Goal: Task Accomplishment & Management: Use online tool/utility

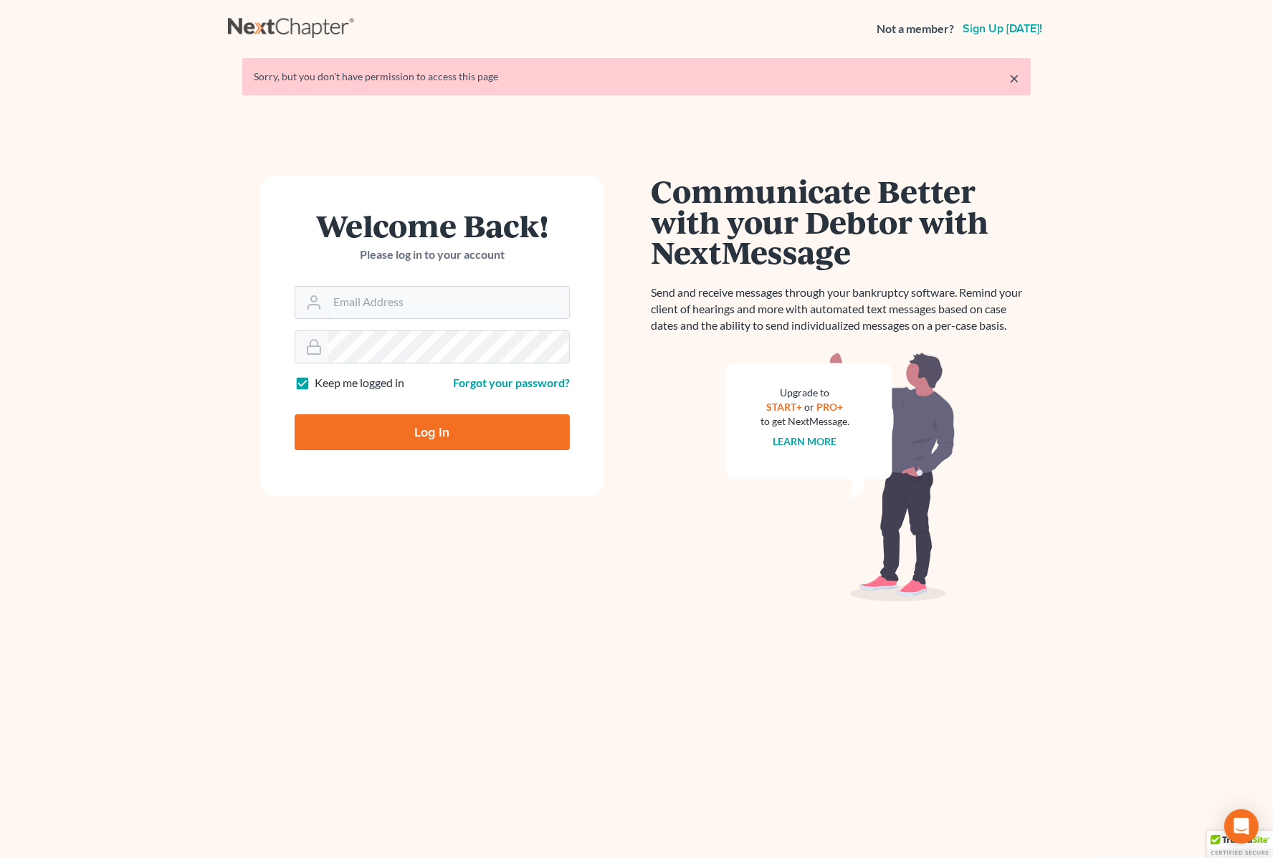
type input "[PERSON_NAME][EMAIL_ADDRESS][DOMAIN_NAME]"
click at [416, 437] on input "Log In" at bounding box center [432, 432] width 275 height 36
type input "Thinking..."
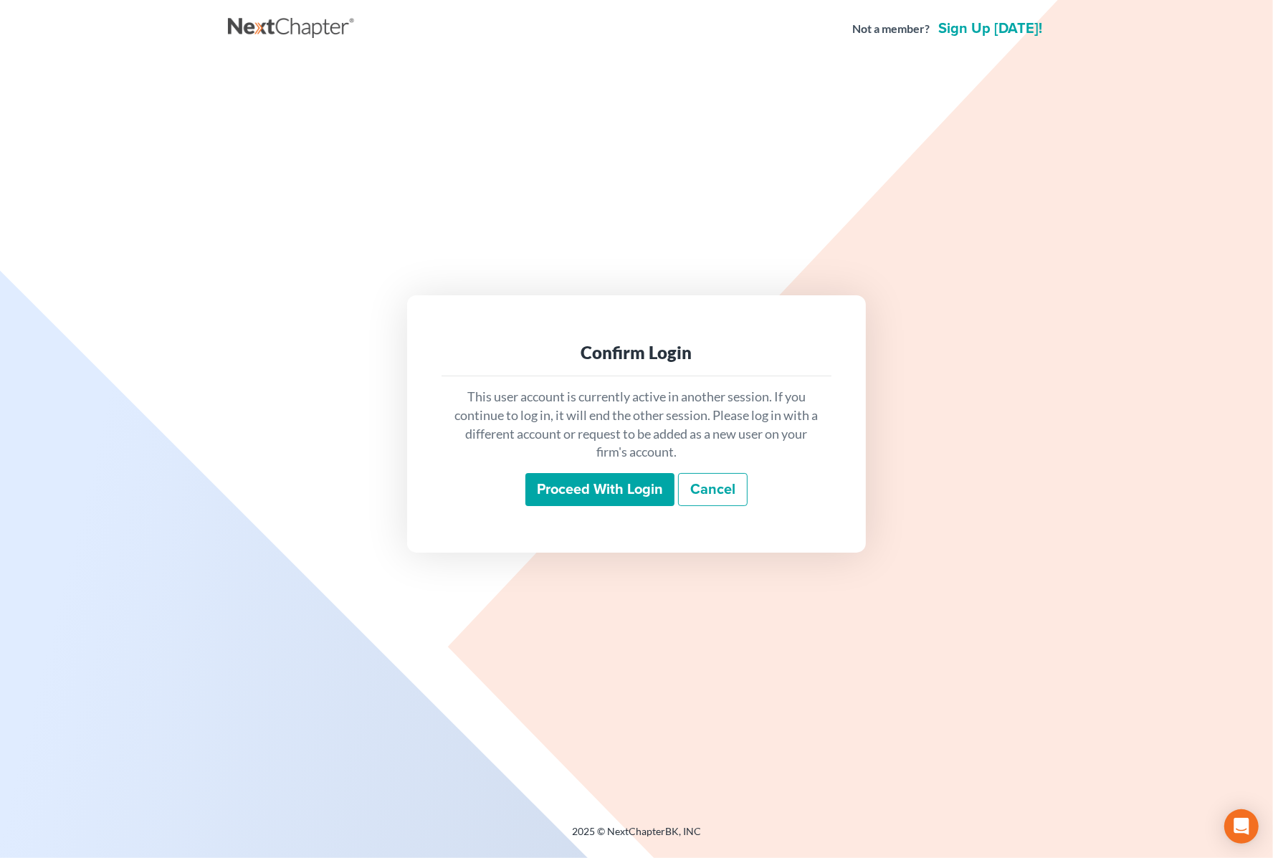
click at [554, 492] on input "Proceed with login" at bounding box center [599, 489] width 149 height 33
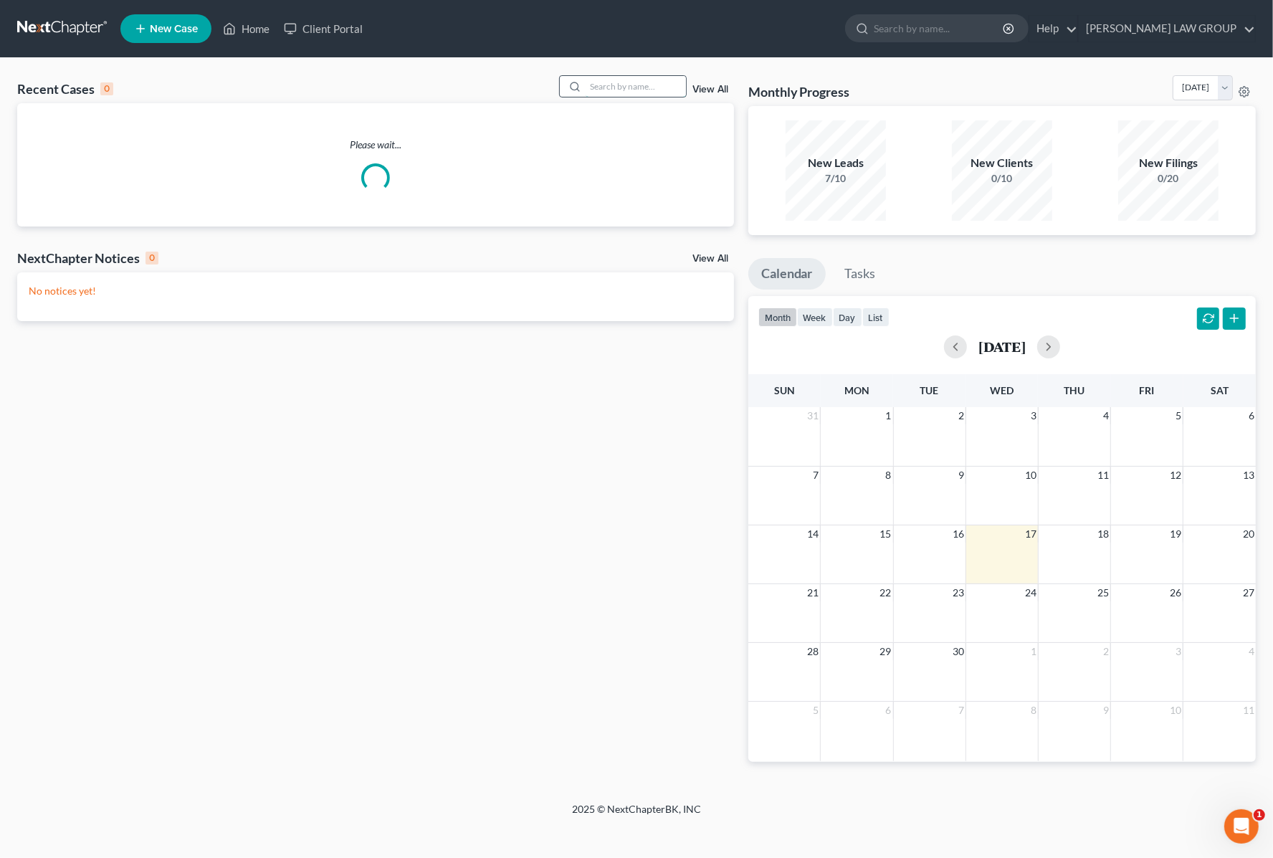
click at [621, 81] on input "search" at bounding box center [635, 86] width 100 height 21
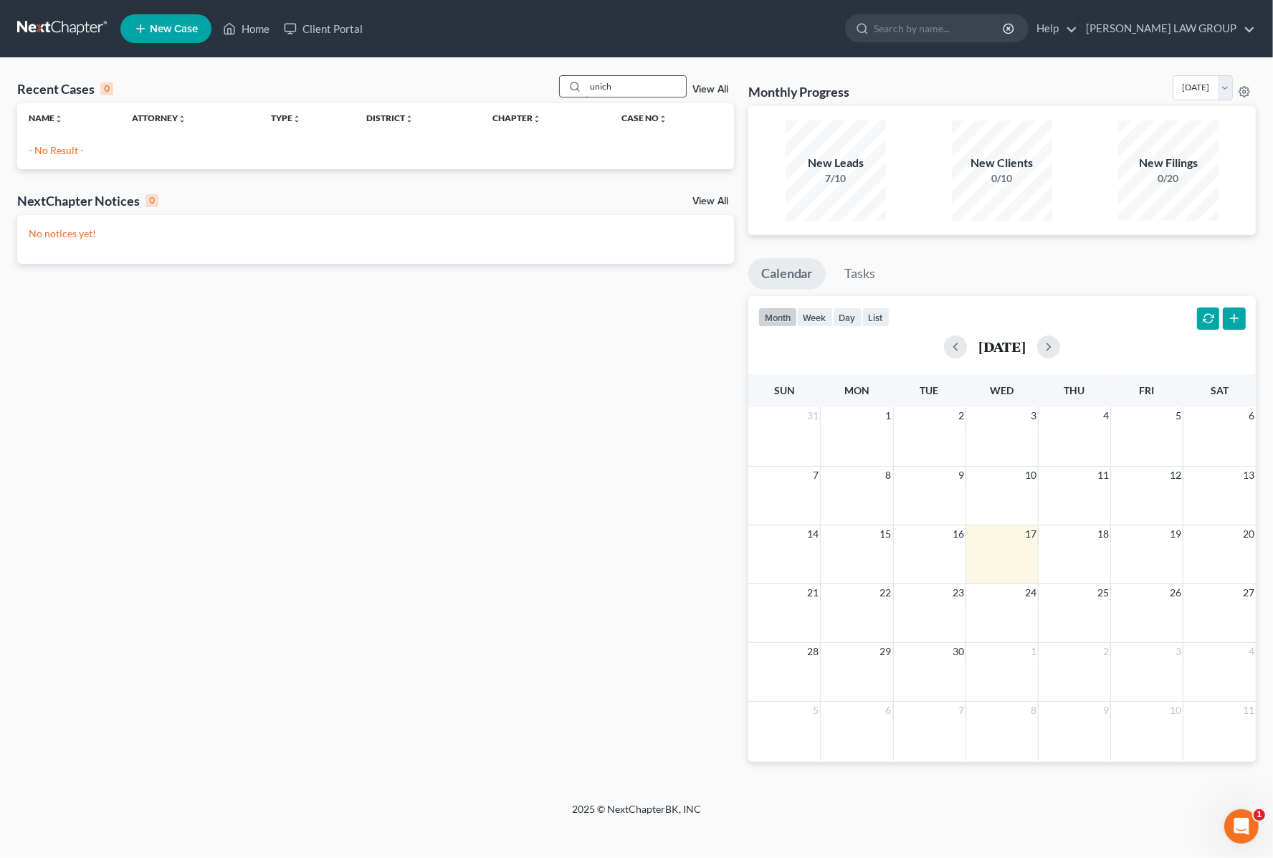
drag, startPoint x: 621, startPoint y: 82, endPoint x: 560, endPoint y: 93, distance: 62.6
click at [560, 93] on div "unich" at bounding box center [623, 86] width 128 height 22
type input "celeyna"
